Goal: Information Seeking & Learning: Find contact information

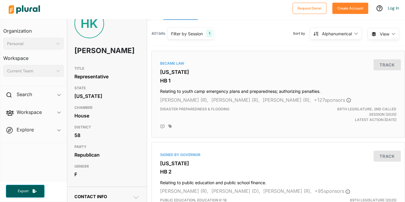
scroll to position [18, 0]
click at [225, 137] on div "Became Law [US_STATE] HB 1 Relating to youth camp emergency plans and preparedn…" at bounding box center [277, 93] width 253 height 87
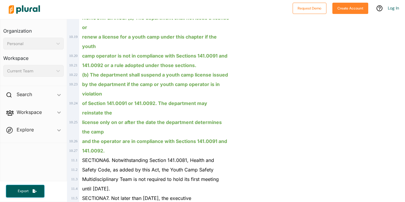
scroll to position [3242, 0]
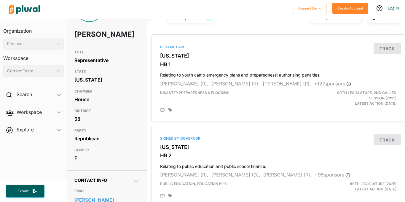
scroll to position [32, 0]
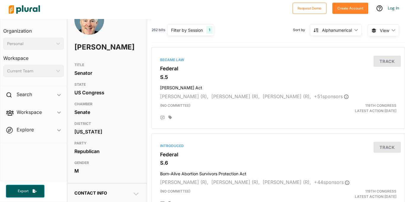
scroll to position [29, 0]
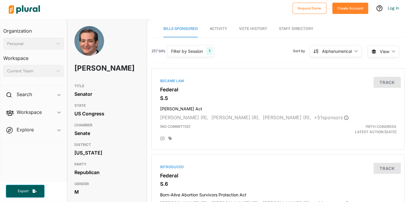
click at [223, 26] on link "Activity" at bounding box center [218, 28] width 17 height 17
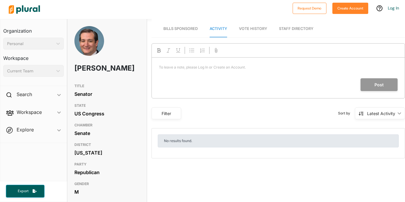
click at [246, 30] on span "Vote History" at bounding box center [253, 28] width 28 height 4
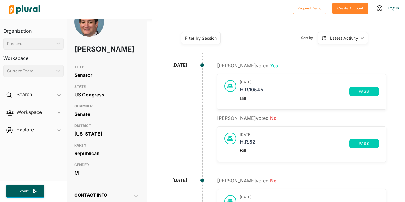
scroll to position [19, 0]
click at [246, 89] on link "H.R.10545" at bounding box center [294, 91] width 109 height 9
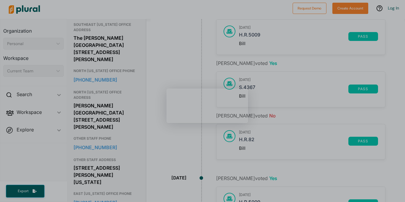
scroll to position [314, 0]
drag, startPoint x: 112, startPoint y: 99, endPoint x: 74, endPoint y: 84, distance: 41.0
click at [74, 101] on div "[PERSON_NAME][GEOGRAPHIC_DATA] [STREET_ADDRESS][PERSON_NAME]" at bounding box center [106, 116] width 65 height 30
copy div "[PERSON_NAME][GEOGRAPHIC_DATA] [STREET_ADDRESS][PERSON_NAME]"
click at [135, 103] on div "[GEOGRAPHIC_DATA][US_STATE] ADDRESS [PERSON_NAME][GEOGRAPHIC_DATA] [STREET_ADDR…" at bounding box center [106, 110] width 65 height 46
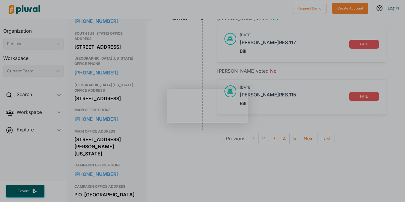
scroll to position [542, 0]
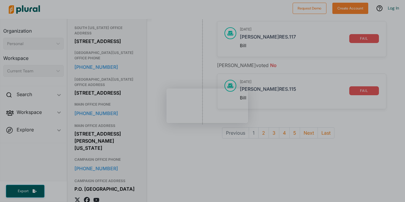
drag, startPoint x: 127, startPoint y: 147, endPoint x: 74, endPoint y: 129, distance: 56.2
click at [74, 129] on div "[STREET_ADDRESS][PERSON_NAME][US_STATE]" at bounding box center [106, 140] width 65 height 23
copy div "[STREET_ADDRESS][PERSON_NAME][US_STATE]"
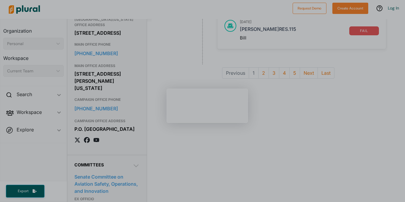
scroll to position [605, 0]
